Goal: Complete application form

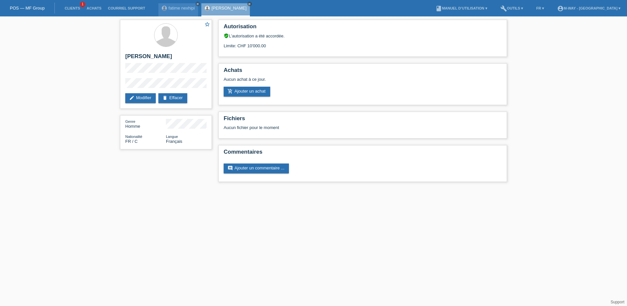
drag, startPoint x: 0, startPoint y: 0, endPoint x: 42, endPoint y: 9, distance: 42.5
click at [42, 9] on link "POS — MF Group" at bounding box center [27, 8] width 35 height 5
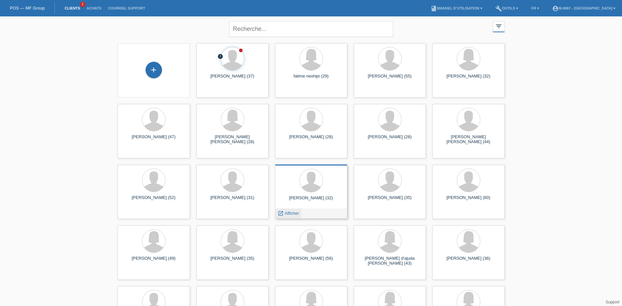
click at [289, 212] on span "Afficher" at bounding box center [292, 213] width 14 height 5
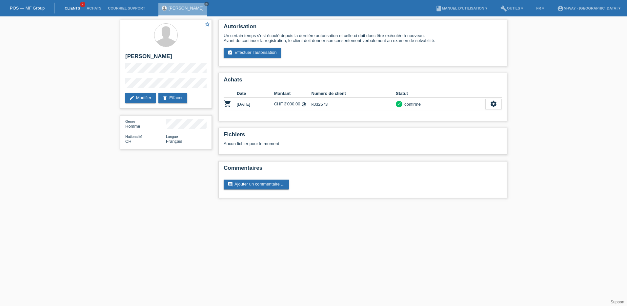
click at [76, 6] on link "Clients" at bounding box center [72, 8] width 22 height 4
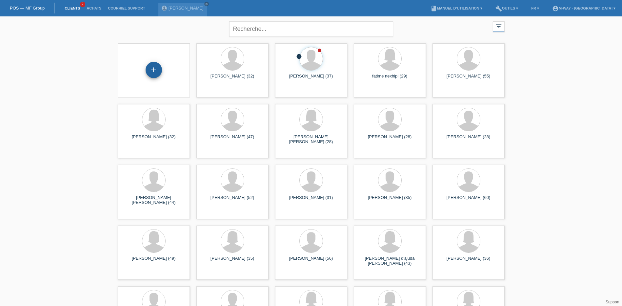
click at [152, 70] on div "+" at bounding box center [154, 70] width 16 height 16
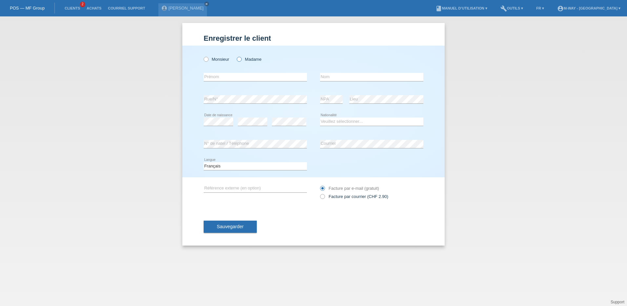
click at [236, 56] on icon at bounding box center [236, 56] width 0 height 0
click at [240, 60] on input "Madame" at bounding box center [239, 59] width 4 height 4
radio input "true"
click at [248, 78] on input "text" at bounding box center [255, 77] width 103 height 8
type input "[PERSON_NAME]"
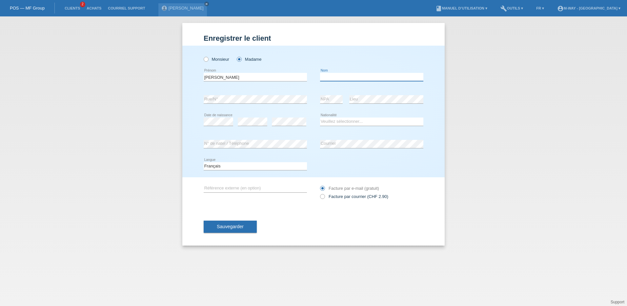
click at [346, 78] on input "text" at bounding box center [371, 77] width 103 height 8
type input "[PERSON_NAME]"
click at [340, 119] on select "Veuillez sélectionner... Suisse Allemagne Autriche Liechtenstein ------------ A…" at bounding box center [371, 121] width 103 height 8
select select "CH"
click at [320, 117] on select "Veuillez sélectionner... Suisse Allemagne Autriche Liechtenstein ------------ A…" at bounding box center [371, 121] width 103 height 8
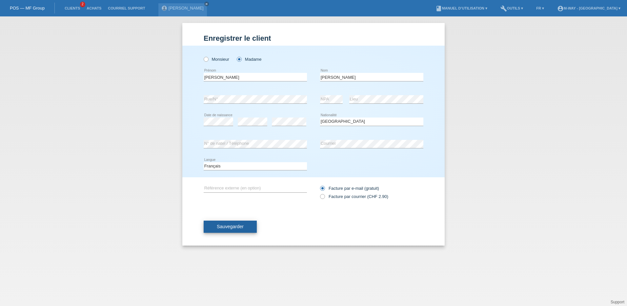
click at [231, 226] on span "Sauvegarder" at bounding box center [230, 226] width 27 height 5
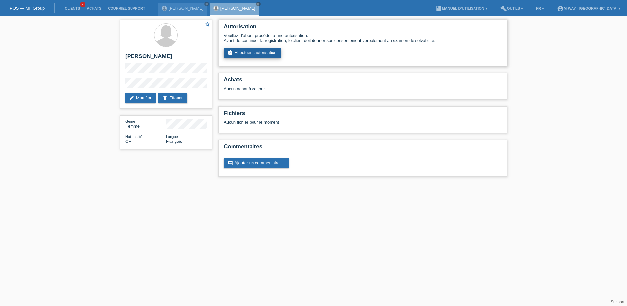
click at [254, 54] on link "assignment_turned_in Effectuer l’autorisation" at bounding box center [252, 53] width 57 height 10
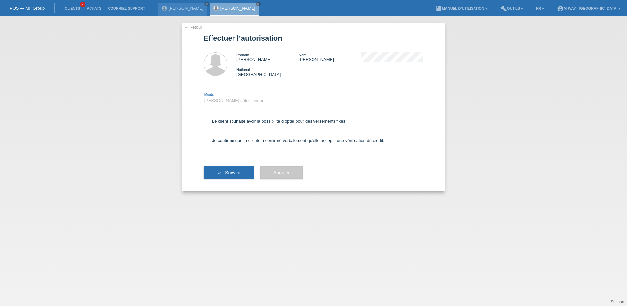
click at [237, 104] on select "Veuillez sélectionner CHF 1.00 - CHF 499.00 CHF 500.00 - CHF 1'999.00 CHF 2'000…" at bounding box center [255, 101] width 103 height 8
select select "2"
click at [204, 97] on select "Veuillez sélectionner CHF 1.00 - CHF 499.00 CHF 500.00 - CHF 1'999.00 CHF 2'000…" at bounding box center [255, 101] width 103 height 8
click at [209, 121] on label "Le client souhaite avoir la possibilité d’opter pour des versements fixes" at bounding box center [275, 121] width 142 height 5
click at [208, 121] on input "Le client souhaite avoir la possibilité d’opter pour des versements fixes" at bounding box center [206, 121] width 4 height 4
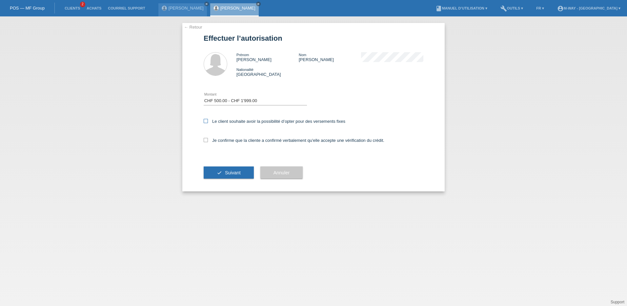
checkbox input "true"
click at [207, 141] on icon at bounding box center [206, 140] width 4 height 4
click at [207, 141] on input "Je confirme que la cliente a confirmé verbalement qu'elle accepte une vérificat…" at bounding box center [206, 140] width 4 height 4
checkbox input "true"
click at [238, 172] on span "Suivant" at bounding box center [233, 172] width 16 height 5
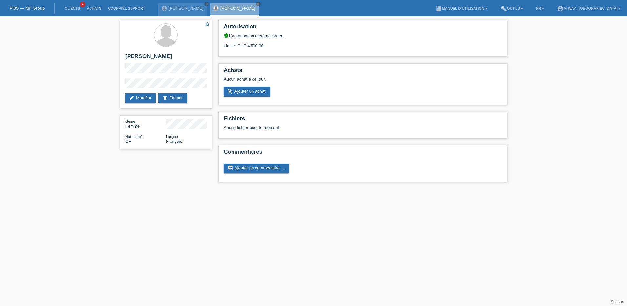
click at [110, 101] on div "star_border [PERSON_NAME] edit Modifier delete Effacer Genre Femme Nationalité …" at bounding box center [313, 102] width 627 height 172
click at [70, 8] on link "Clients" at bounding box center [72, 8] width 22 height 4
